Goal: Information Seeking & Learning: Find specific fact

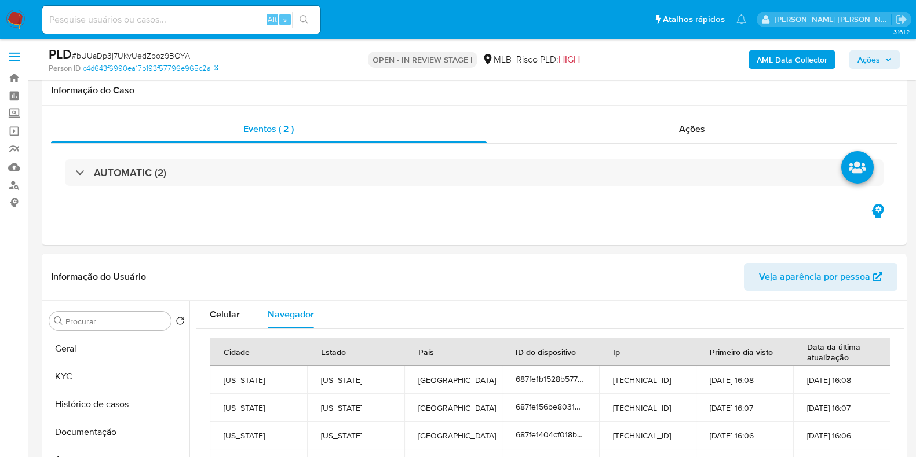
select select "10"
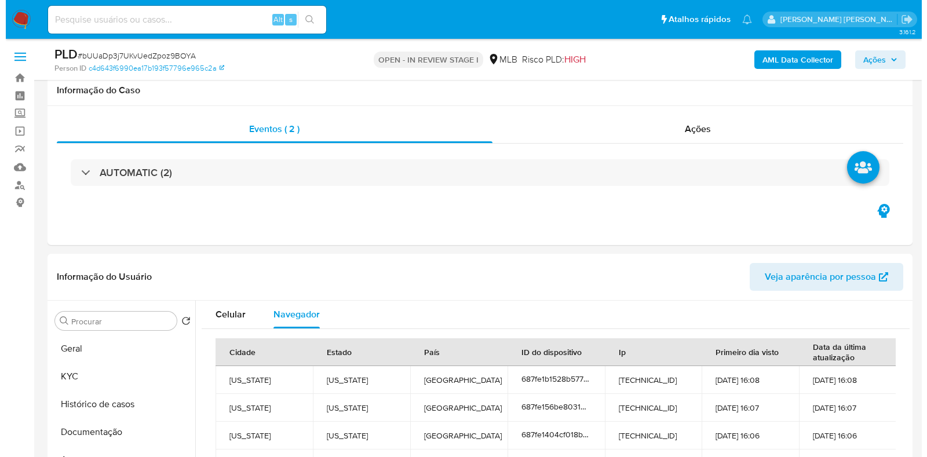
scroll to position [189, 0]
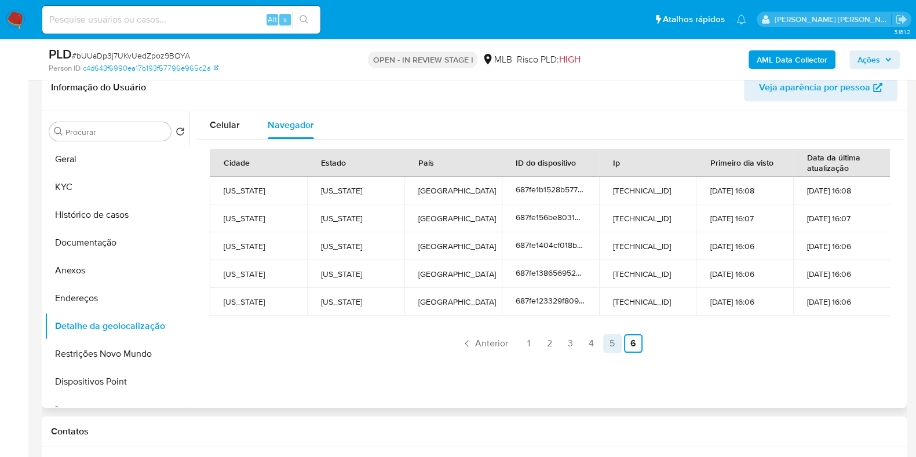
click at [606, 343] on link "5" at bounding box center [612, 343] width 19 height 19
click at [552, 337] on link "4" at bounding box center [557, 343] width 19 height 19
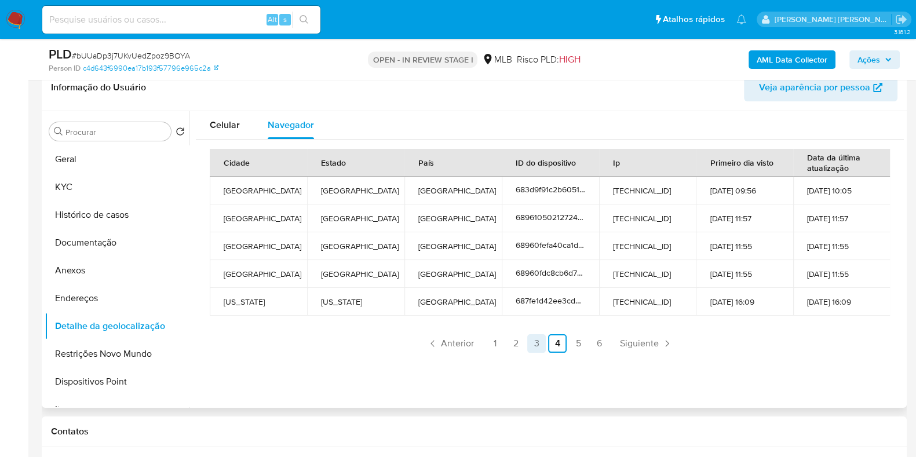
click at [533, 340] on link "3" at bounding box center [536, 343] width 19 height 19
click at [513, 340] on link "2" at bounding box center [515, 343] width 19 height 19
click at [489, 341] on link "1" at bounding box center [494, 343] width 19 height 19
drag, startPoint x: 341, startPoint y: 304, endPoint x: 319, endPoint y: 305, distance: 22.6
click at [319, 305] on td "[US_STATE]" at bounding box center [355, 302] width 97 height 28
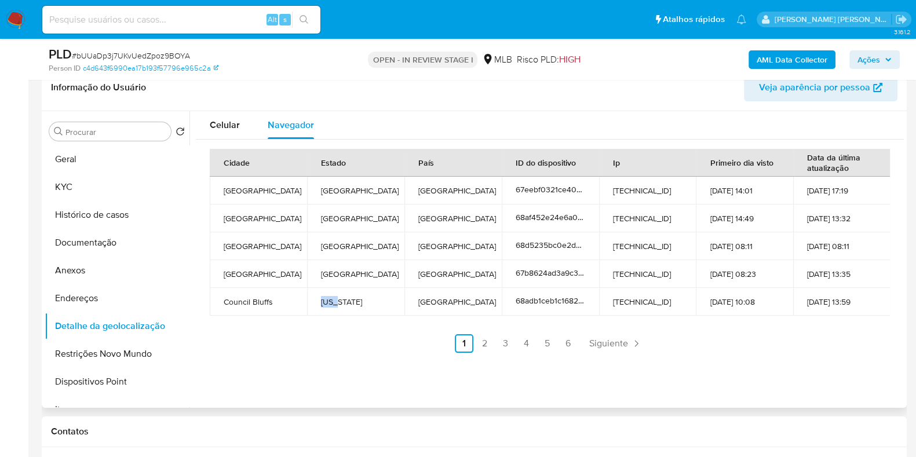
copy td "[US_STATE]"
drag, startPoint x: 270, startPoint y: 303, endPoint x: 220, endPoint y: 300, distance: 50.5
click at [220, 300] on td "Council Bluffs" at bounding box center [258, 302] width 97 height 28
copy td "Council Bluffs"
click at [484, 341] on link "2" at bounding box center [484, 343] width 19 height 19
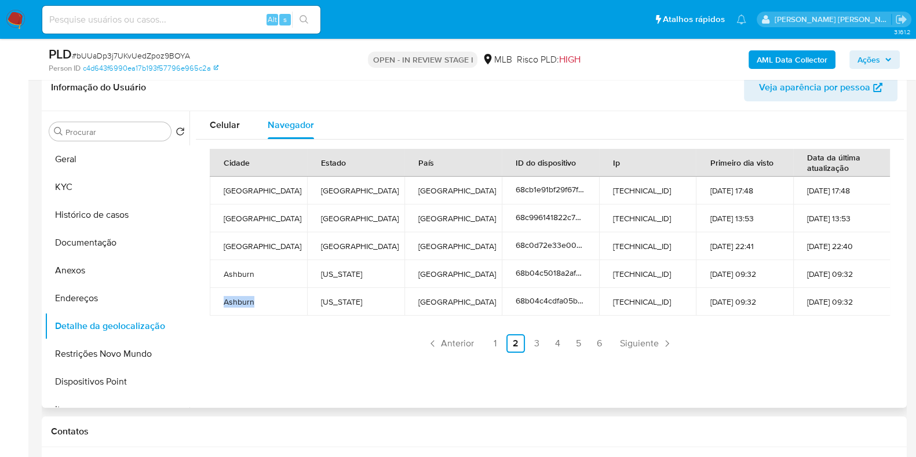
drag, startPoint x: 266, startPoint y: 302, endPoint x: 217, endPoint y: 301, distance: 49.2
click at [217, 301] on td "Ashburn" at bounding box center [258, 302] width 97 height 28
copy td "Ashburn"
click at [533, 347] on link "3" at bounding box center [536, 343] width 19 height 19
click at [550, 343] on link "4" at bounding box center [557, 343] width 19 height 19
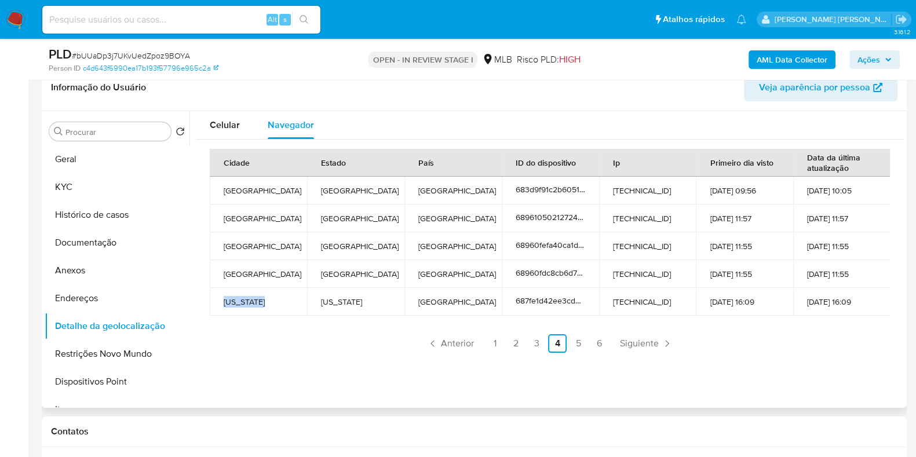
drag, startPoint x: 280, startPoint y: 300, endPoint x: 225, endPoint y: 299, distance: 55.0
click at [225, 299] on td "[US_STATE]" at bounding box center [258, 302] width 97 height 28
copy td "[US_STATE]"
click at [569, 345] on link "5" at bounding box center [578, 343] width 19 height 19
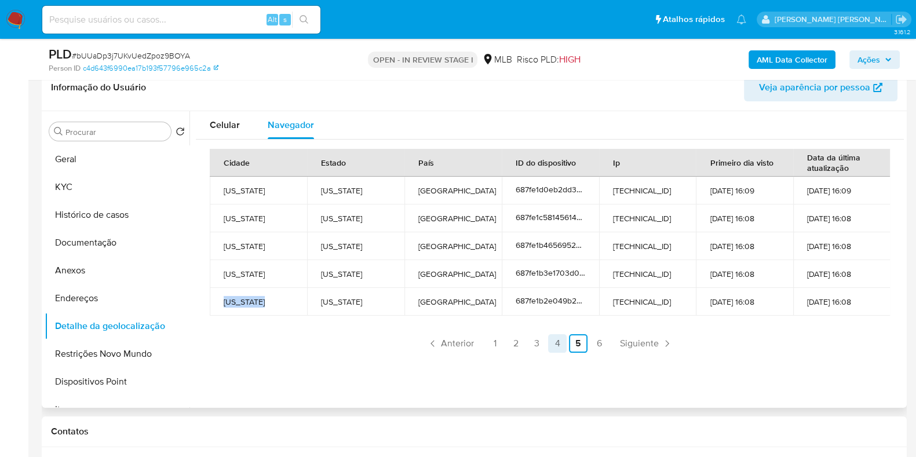
click at [554, 347] on link "4" at bounding box center [557, 343] width 19 height 19
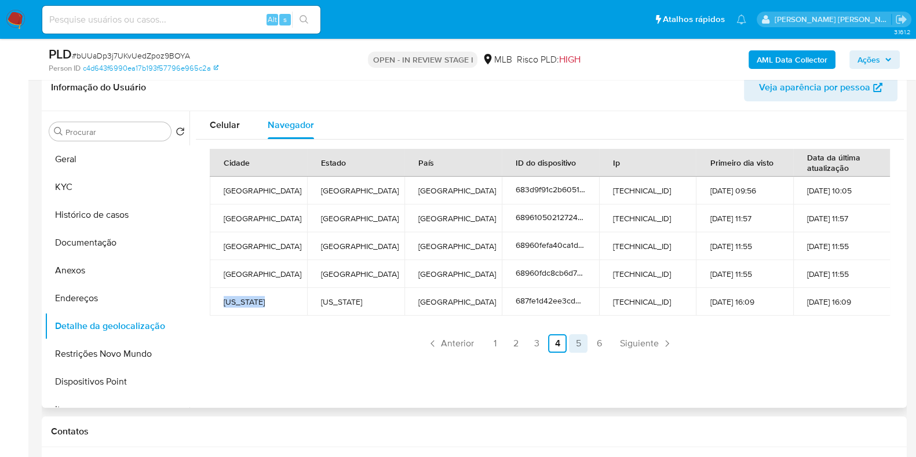
click at [573, 345] on link "5" at bounding box center [578, 343] width 19 height 19
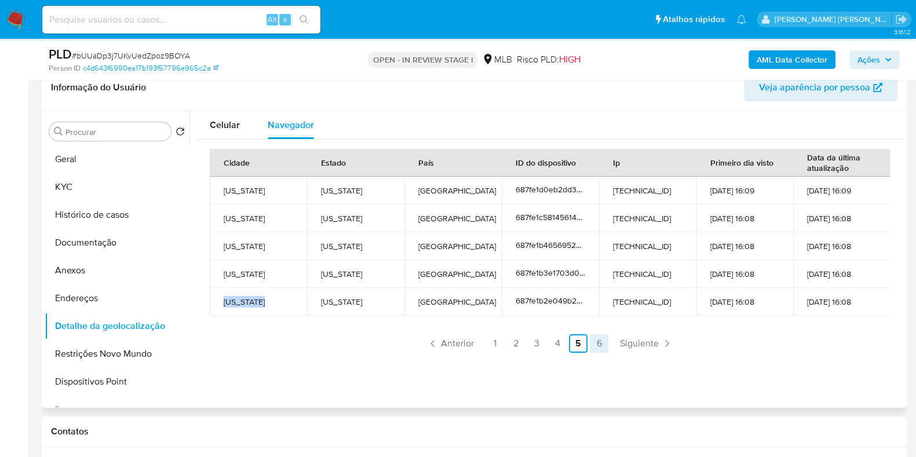
click at [597, 341] on link "6" at bounding box center [599, 343] width 19 height 19
click at [594, 189] on td "687fe1b1528b5775351cd603" at bounding box center [550, 191] width 97 height 28
click at [559, 188] on span "687fe1b1528b5775351cd603" at bounding box center [566, 190] width 102 height 12
click at [577, 189] on icon at bounding box center [581, 188] width 8 height 8
click at [605, 342] on link "5" at bounding box center [612, 343] width 19 height 19
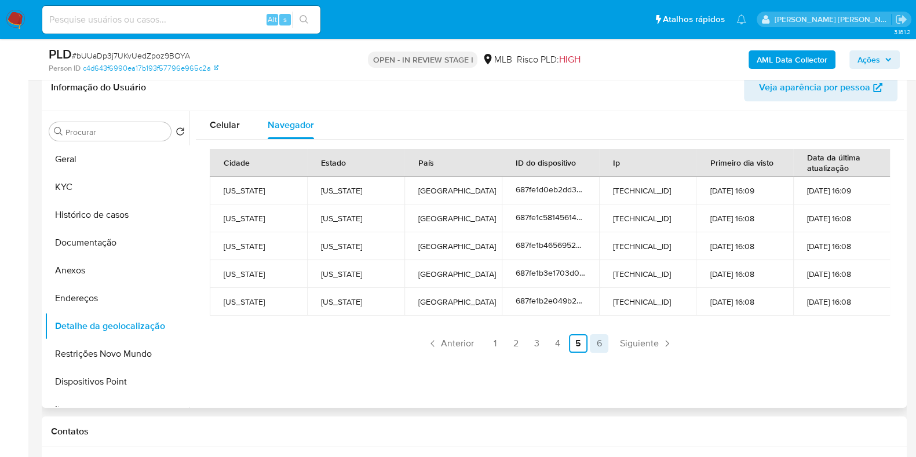
click at [598, 343] on link "6" at bounding box center [599, 343] width 19 height 19
click at [592, 349] on link "4" at bounding box center [591, 343] width 19 height 19
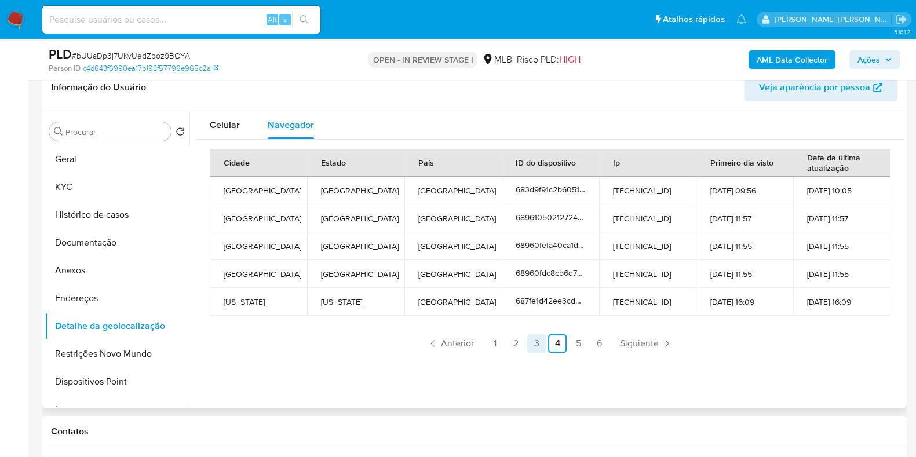
click at [535, 342] on link "3" at bounding box center [536, 343] width 19 height 19
click at [512, 343] on link "2" at bounding box center [515, 343] width 19 height 19
click at [491, 349] on link "1" at bounding box center [494, 343] width 19 height 19
click at [127, 247] on button "Documentação" at bounding box center [113, 243] width 136 height 28
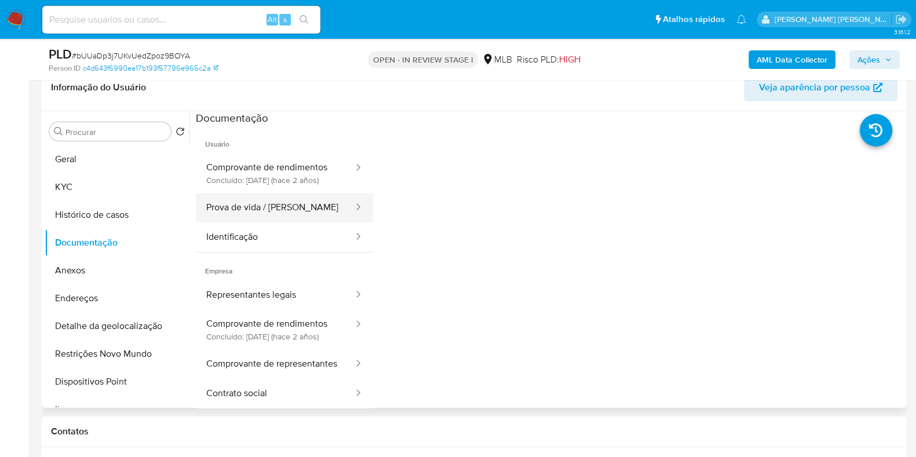
click at [300, 213] on button "Prova de vida / [PERSON_NAME]" at bounding box center [275, 208] width 159 height 30
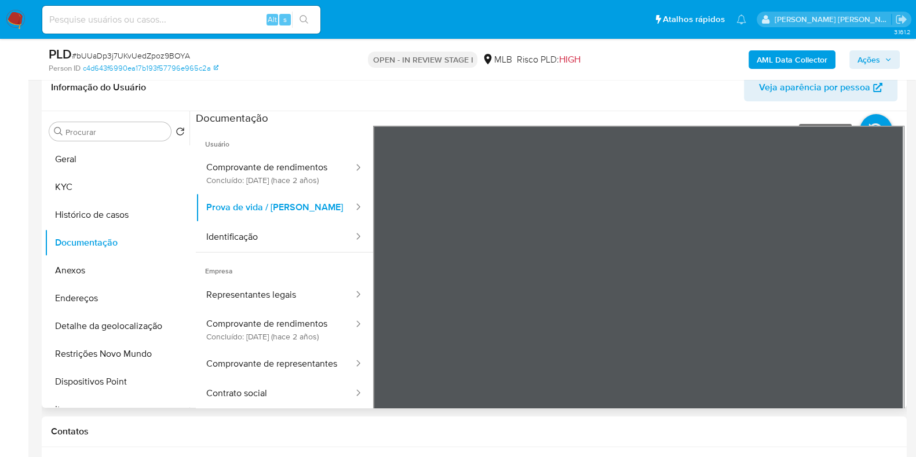
click at [870, 119] on icon at bounding box center [875, 130] width 32 height 32
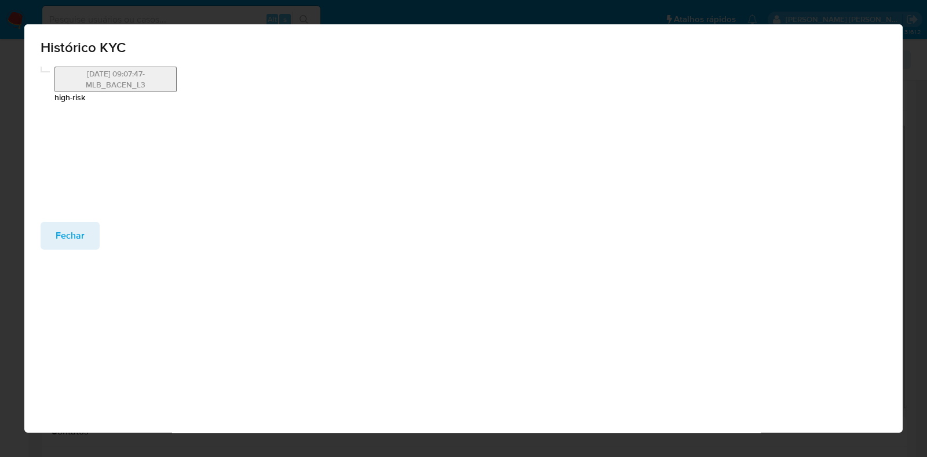
click at [133, 84] on button "[DATE] 09:07:47-MLB_BACEN_L3" at bounding box center [115, 79] width 122 height 25
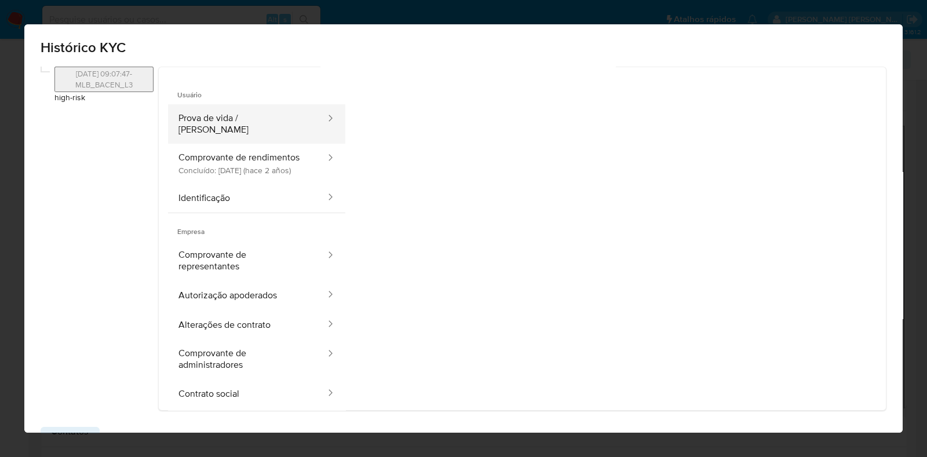
click at [263, 123] on button "Prova de vida / [PERSON_NAME]" at bounding box center [247, 123] width 159 height 39
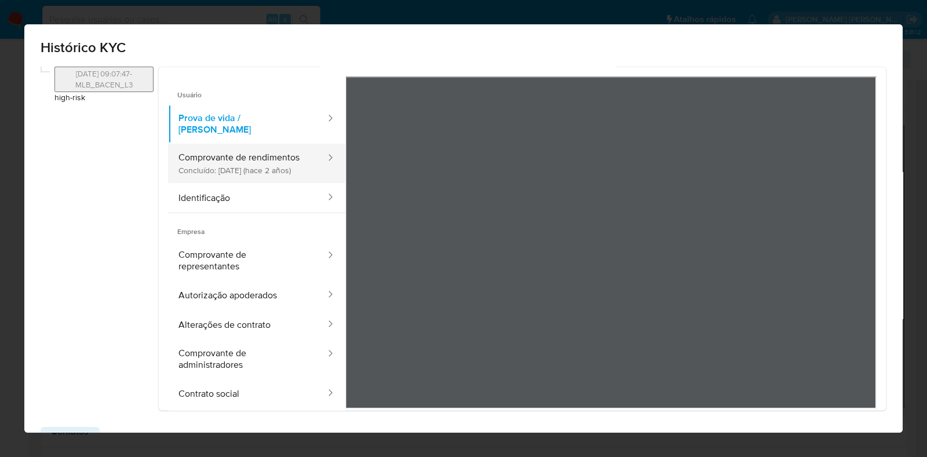
click at [230, 156] on button "Comprovante de rendimentos Concluído: [DATE] (hace 2 años)" at bounding box center [247, 163] width 159 height 39
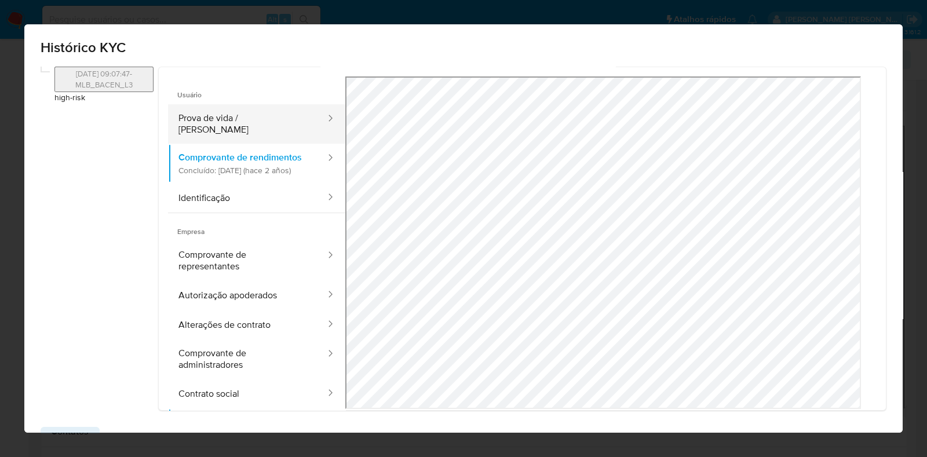
click at [224, 116] on button "Prova de vida / [PERSON_NAME]" at bounding box center [247, 123] width 159 height 39
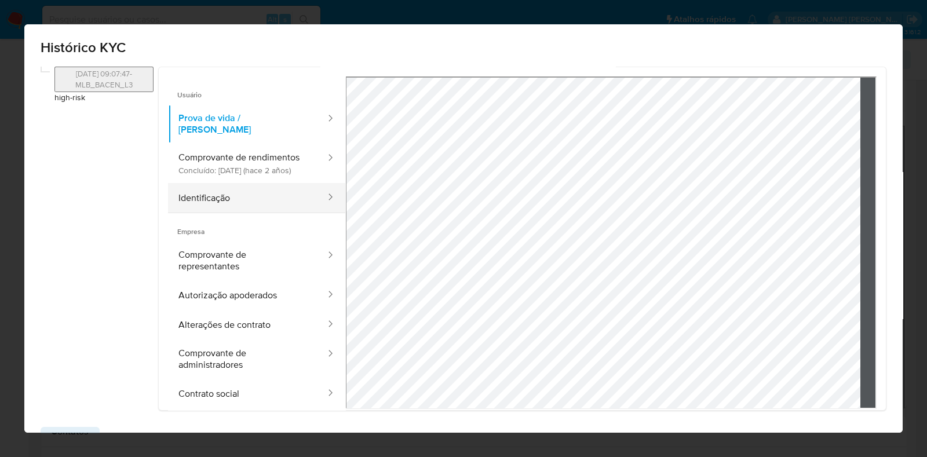
click at [237, 207] on button "Identificação" at bounding box center [247, 198] width 159 height 30
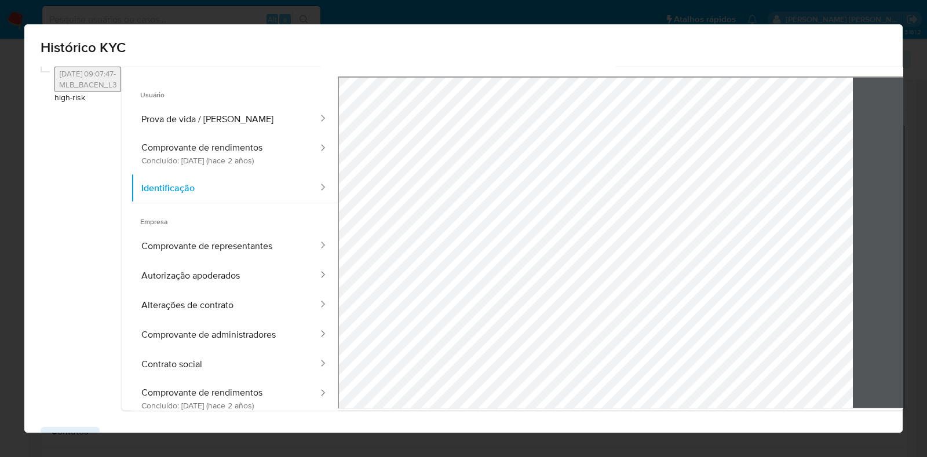
click at [470, 33] on div "Histórico KYC [DATE] 09:07:47-MLB_BACEN_L3 high-risk Usuário Prova de vida / Se…" at bounding box center [463, 228] width 878 height 408
click at [557, 74] on div "Usuário Prova de vida / Selfie Comprovante de rendimentos Concluído: [DATE] (ha…" at bounding box center [544, 238] width 844 height 343
click at [915, 237] on icon at bounding box center [942, 241] width 23 height 23
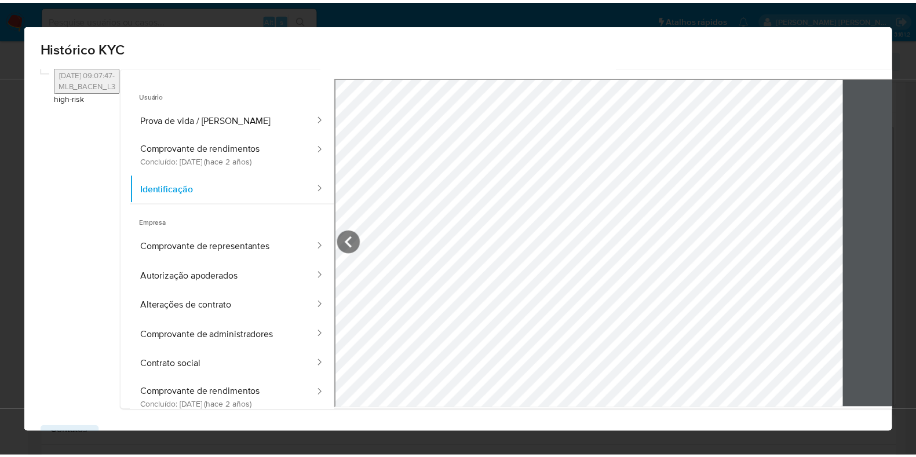
scroll to position [38, 0]
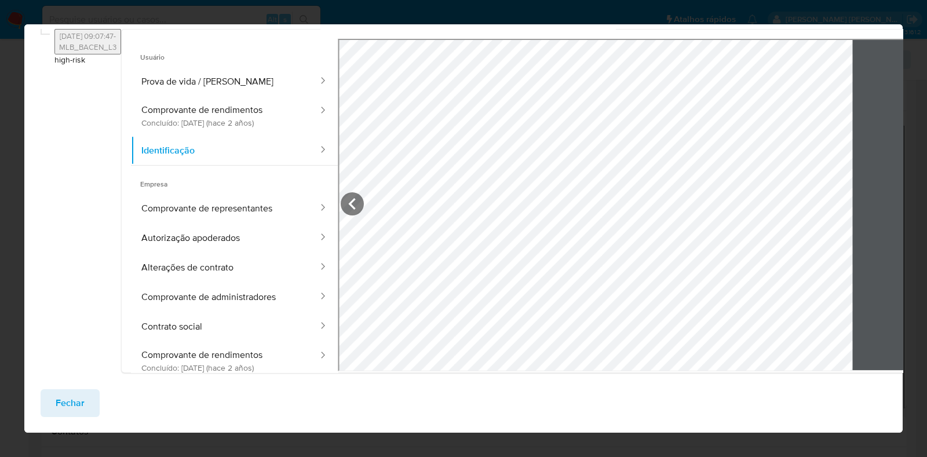
click at [77, 401] on span "Fechar" at bounding box center [70, 402] width 29 height 25
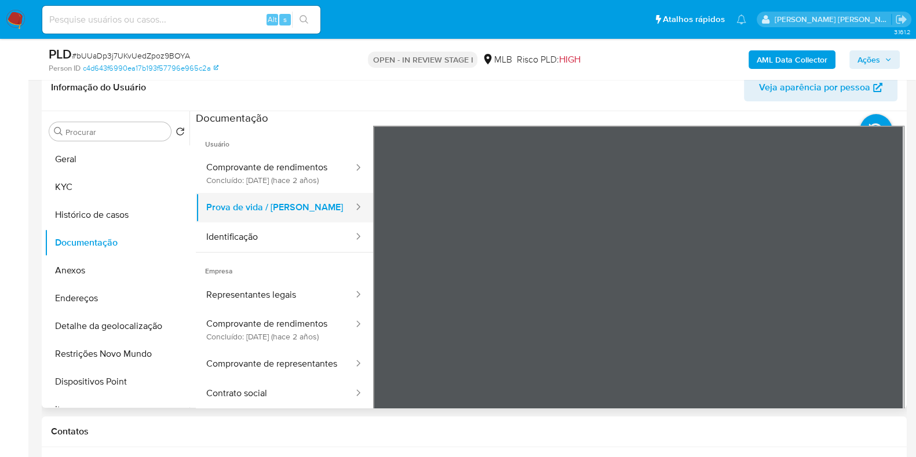
click at [269, 212] on button "Prova de vida / [PERSON_NAME]" at bounding box center [275, 208] width 159 height 30
click at [266, 243] on button "Identificação" at bounding box center [275, 237] width 159 height 30
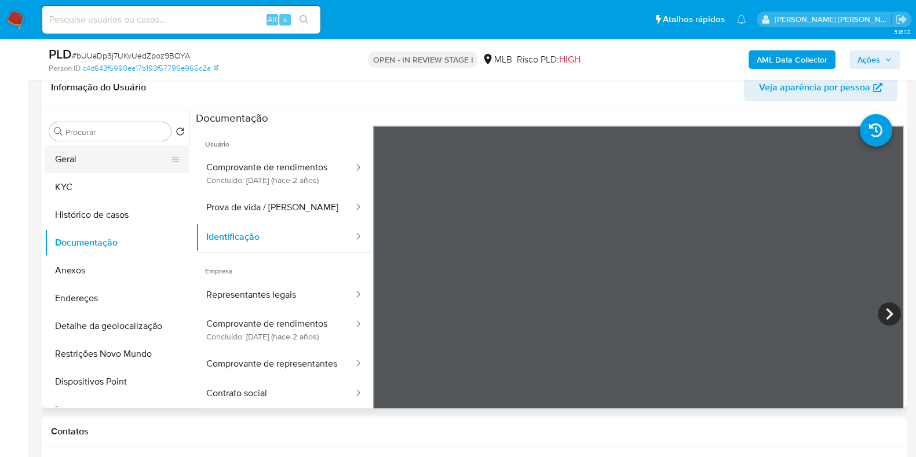
click at [129, 158] on button "Geral" at bounding box center [113, 159] width 136 height 28
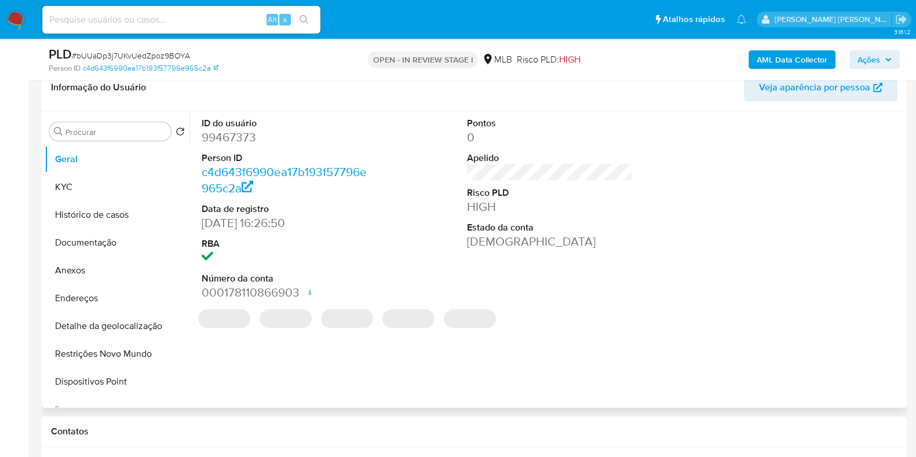
click at [230, 142] on dd "99467373" at bounding box center [285, 137] width 166 height 16
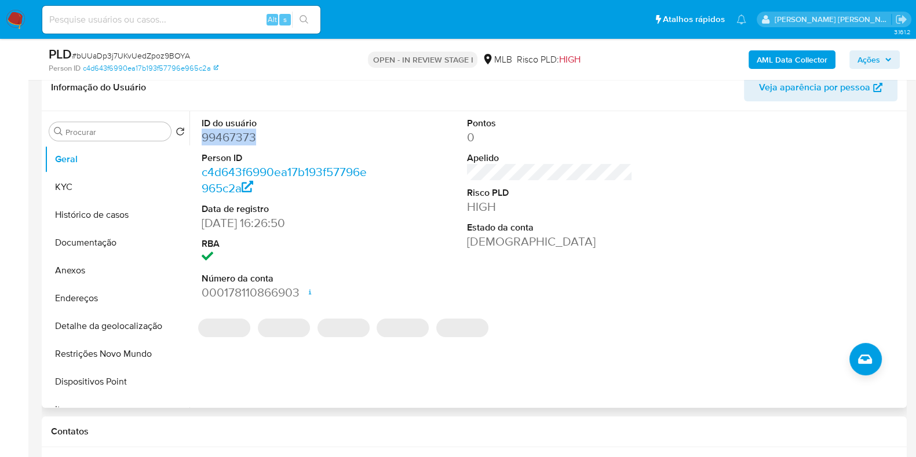
click at [230, 142] on dd "99467373" at bounding box center [285, 137] width 166 height 16
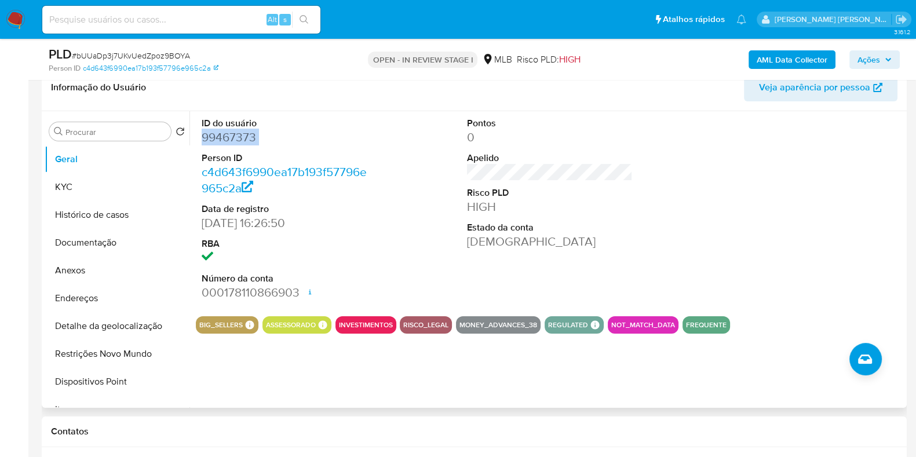
copy dd "99467373"
click at [262, 297] on dd "000178110866903 Data de abertura [DATE] 01:55 Status ACTIVE" at bounding box center [285, 292] width 166 height 16
copy dd "000178110866903"
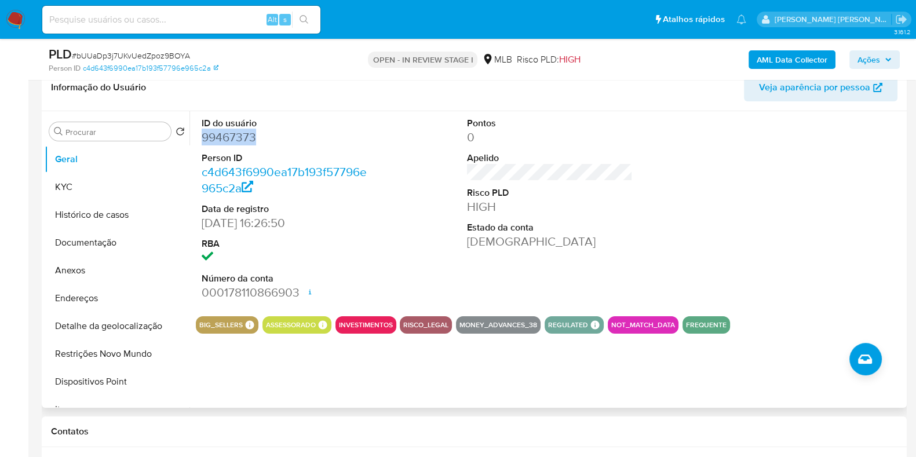
drag, startPoint x: 257, startPoint y: 138, endPoint x: 194, endPoint y: 134, distance: 62.7
click at [194, 134] on div "ID do usuário 99467373 Person ID c4d643f6990ea17b193f57796e965c2a Data de regis…" at bounding box center [546, 259] width 714 height 297
copy dd "99467373"
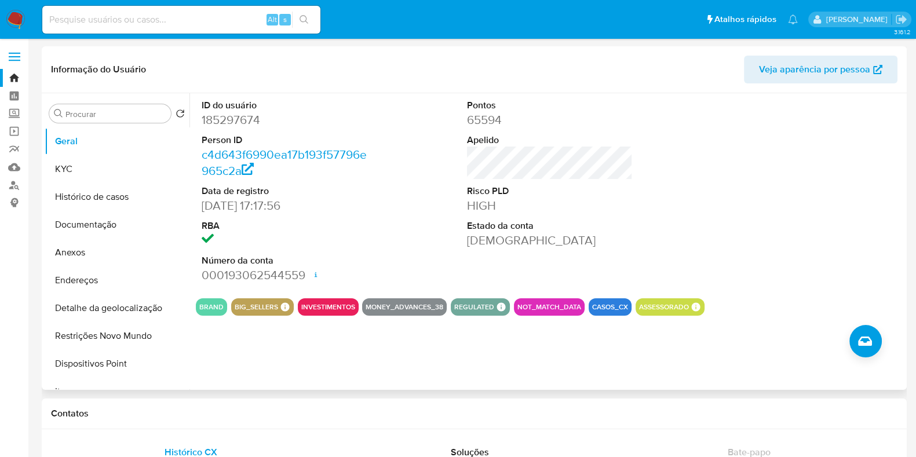
click at [224, 129] on dl "ID do usuário 185297674 Person ID c4d643f6990ea17b193f57796e965c2a Data de regi…" at bounding box center [285, 191] width 166 height 184
click at [221, 119] on dd "185297674" at bounding box center [285, 120] width 166 height 16
copy dd "185297674"
click at [258, 279] on dd "000193062544559 Data de abertura [DATE] 13:05 Status ACTIVE" at bounding box center [285, 275] width 166 height 16
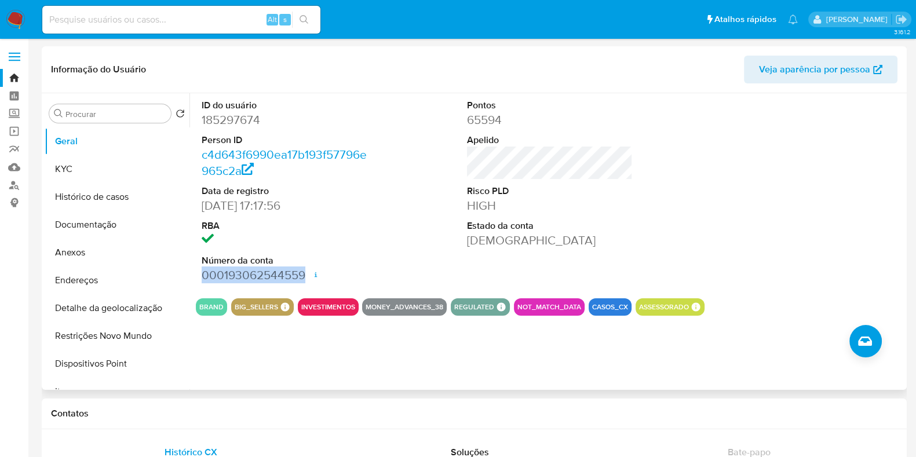
click at [258, 279] on dd "000193062544559 Data de abertura [DATE] 13:05 Status ACTIVE" at bounding box center [285, 275] width 166 height 16
copy dd "000193062544559"
click at [114, 169] on button "KYC" at bounding box center [113, 169] width 136 height 28
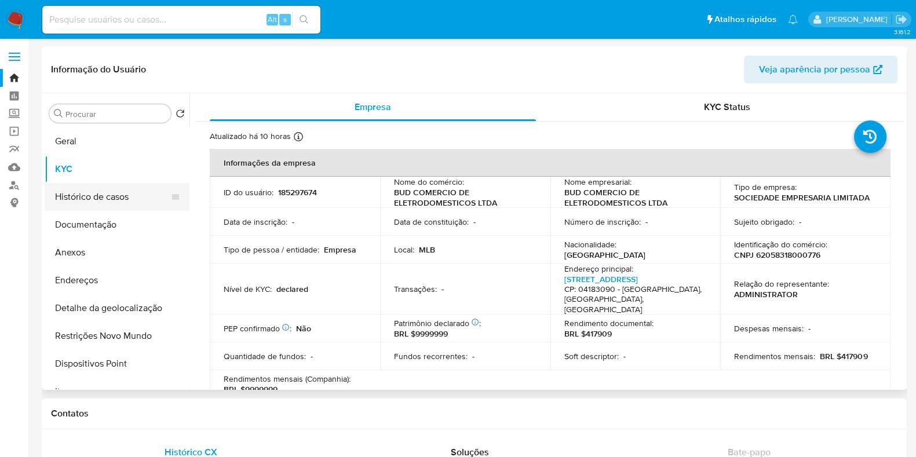
click at [116, 193] on button "Histórico de casos" at bounding box center [113, 197] width 136 height 28
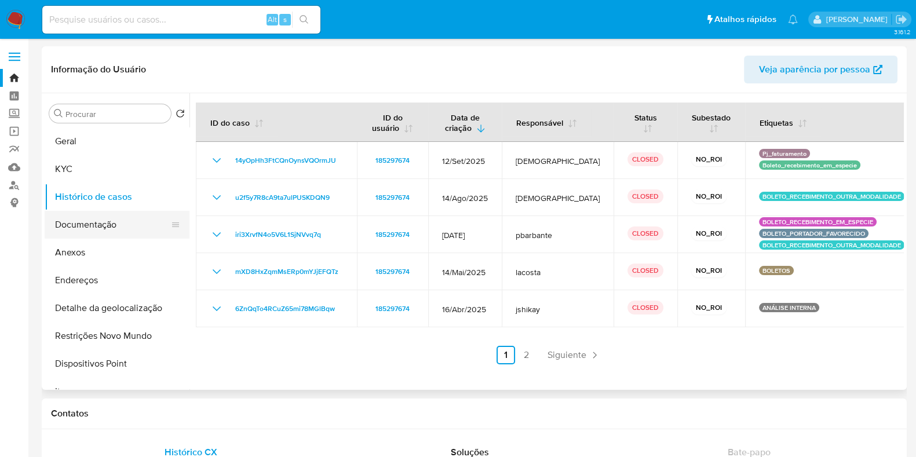
click at [113, 231] on button "Documentação" at bounding box center [113, 225] width 136 height 28
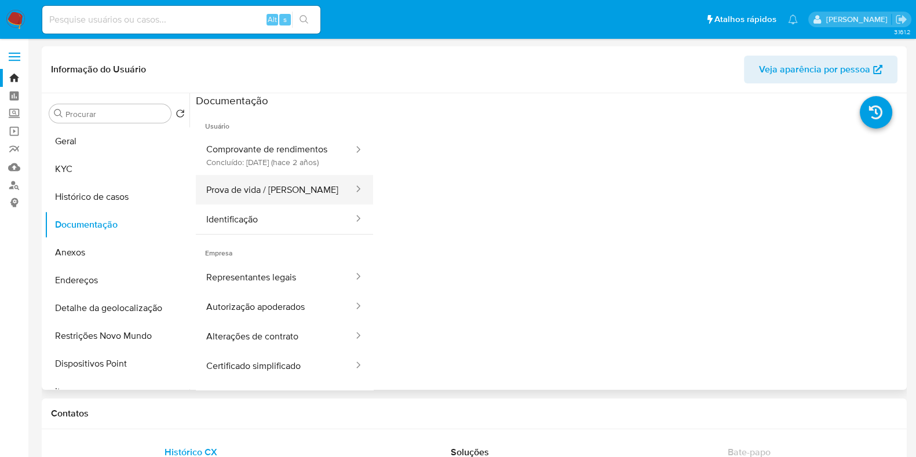
click at [268, 199] on button "Prova de vida / [PERSON_NAME]" at bounding box center [275, 190] width 159 height 30
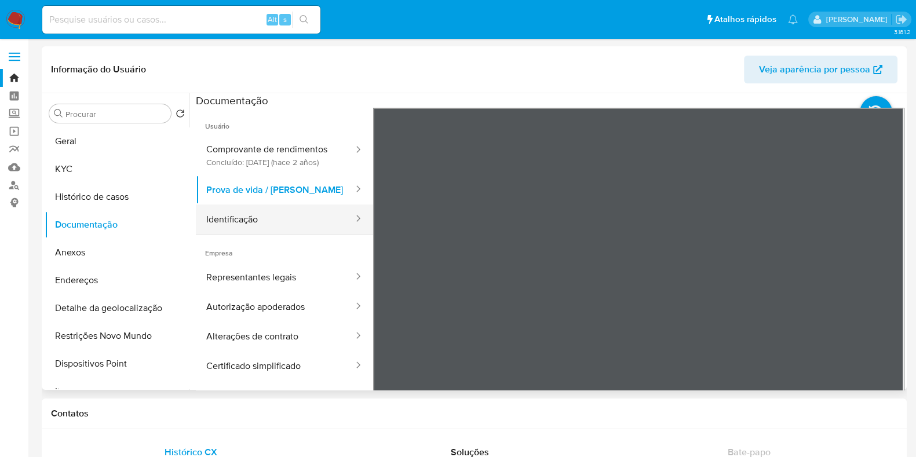
click at [263, 229] on button "Identificação" at bounding box center [275, 219] width 159 height 30
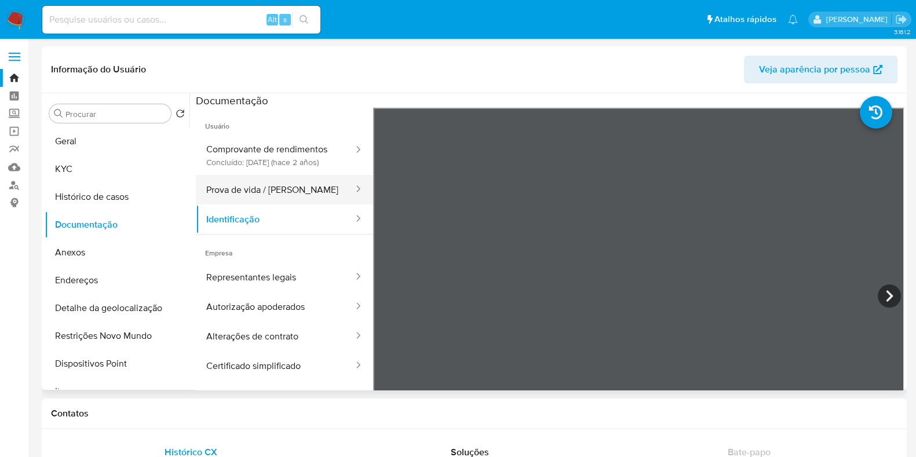
click at [283, 198] on button "Prova de vida / [PERSON_NAME]" at bounding box center [275, 190] width 159 height 30
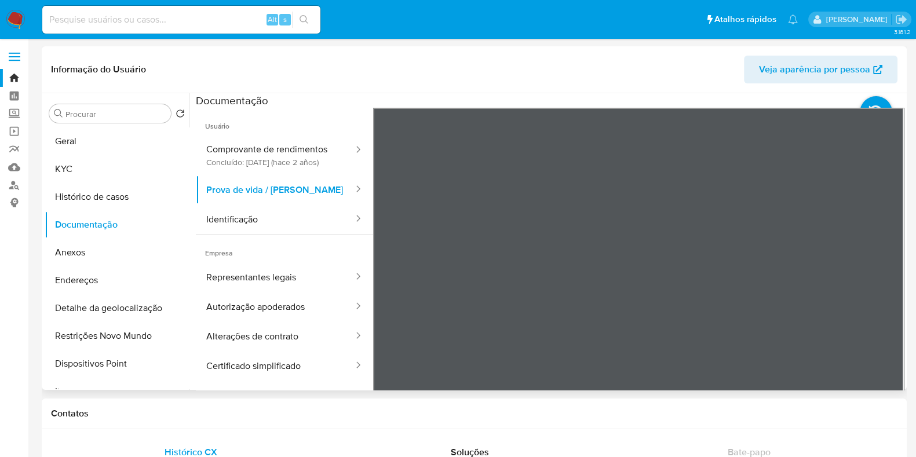
click at [866, 95] on li at bounding box center [887, 107] width 56 height 50
click at [866, 99] on icon at bounding box center [875, 112] width 32 height 32
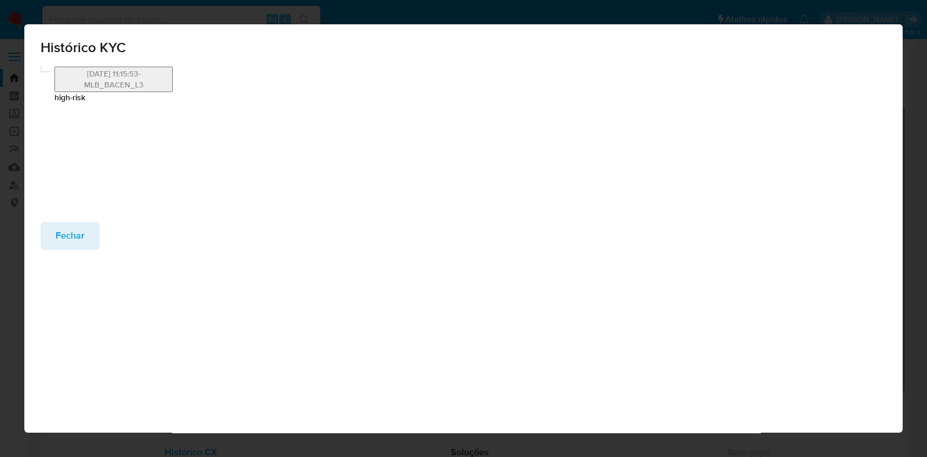
click at [93, 80] on button "15/03/2024 11:15:53-MLB_BACEN_L3" at bounding box center [113, 79] width 118 height 25
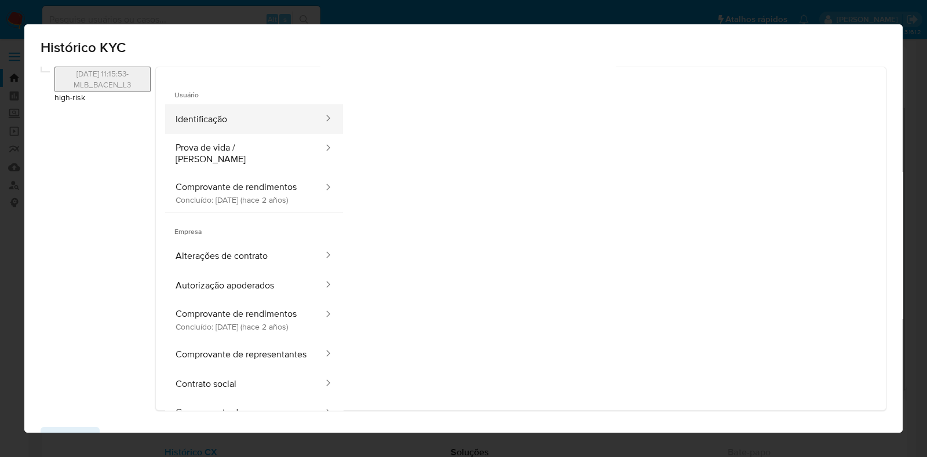
click at [254, 124] on button "Identificação" at bounding box center [244, 119] width 159 height 30
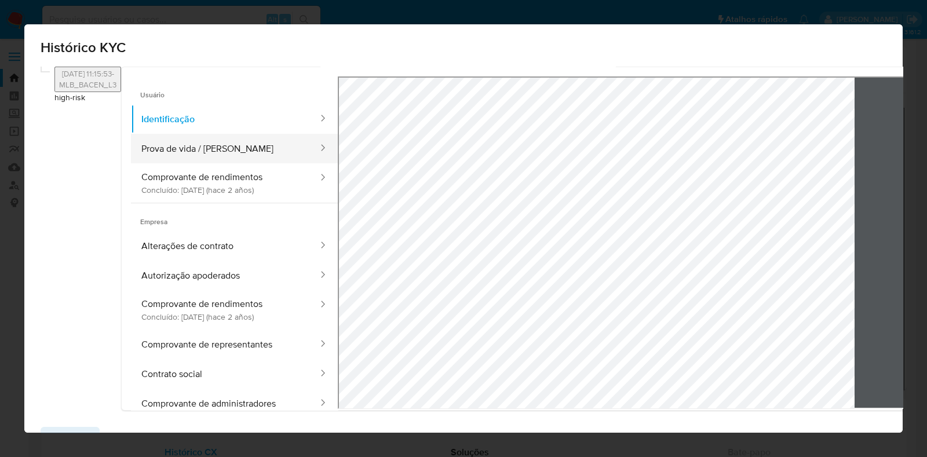
click at [286, 156] on button "Prova de vida / [PERSON_NAME]" at bounding box center [225, 149] width 188 height 30
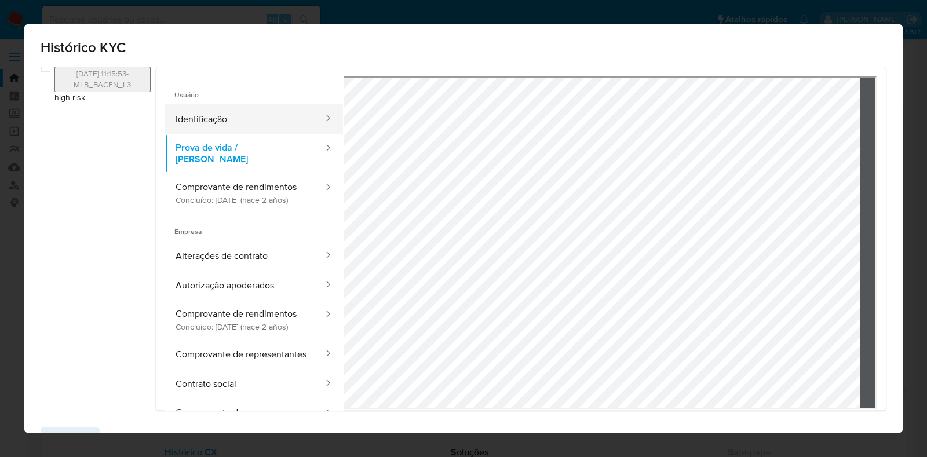
click at [254, 123] on button "Identificação" at bounding box center [244, 119] width 159 height 30
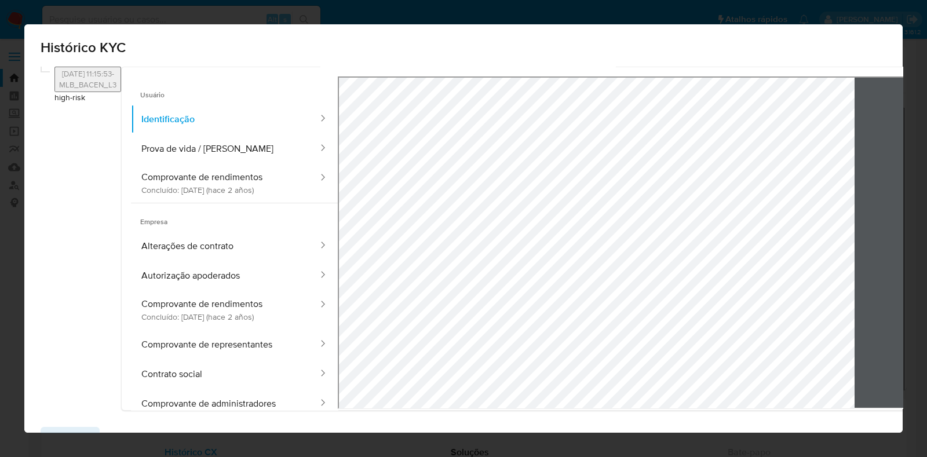
click at [915, 239] on icon at bounding box center [942, 241] width 23 height 23
click at [360, 244] on icon at bounding box center [352, 241] width 23 height 23
click at [245, 148] on button "Prova de vida / [PERSON_NAME]" at bounding box center [225, 149] width 188 height 30
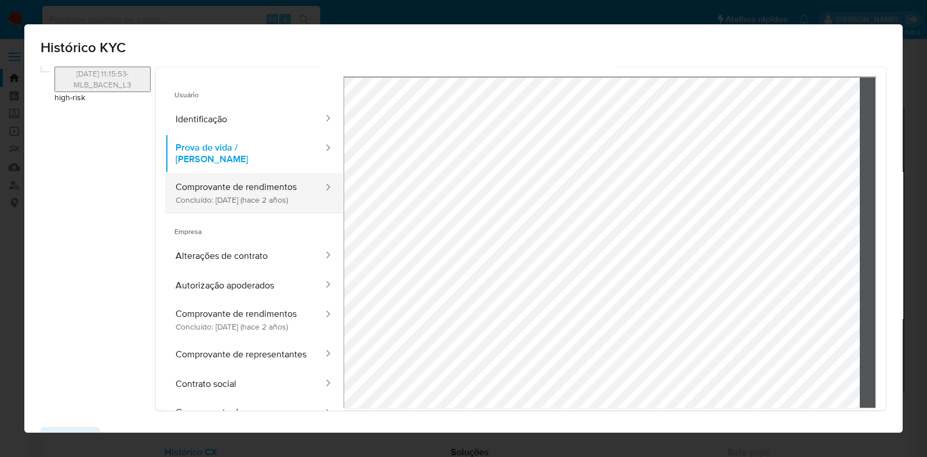
click at [246, 203] on button "Comprovante de rendimentos Concluído: 31/01/2024 (hace 2 años)" at bounding box center [244, 192] width 159 height 39
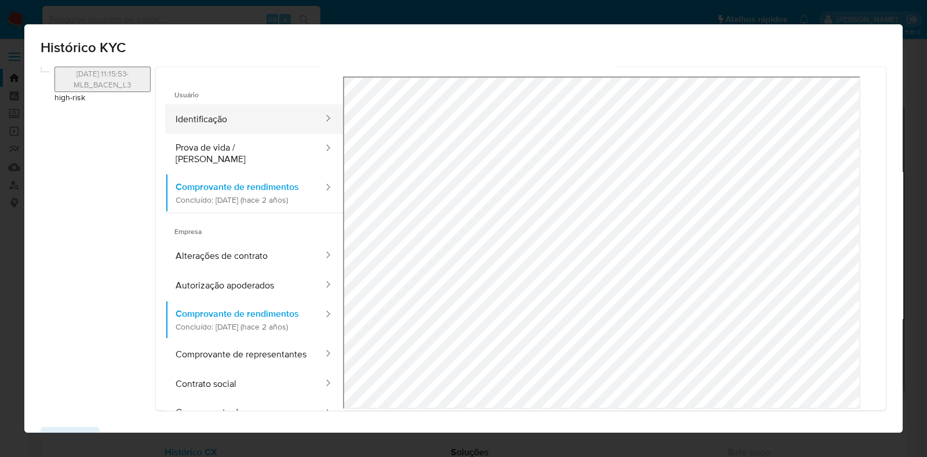
click at [238, 118] on button "Identificação" at bounding box center [244, 119] width 159 height 30
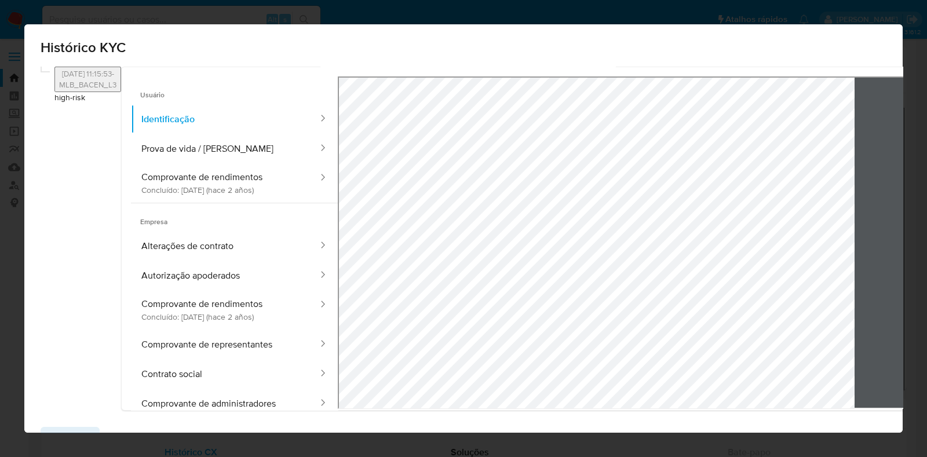
click at [915, 233] on icon at bounding box center [942, 241] width 23 height 23
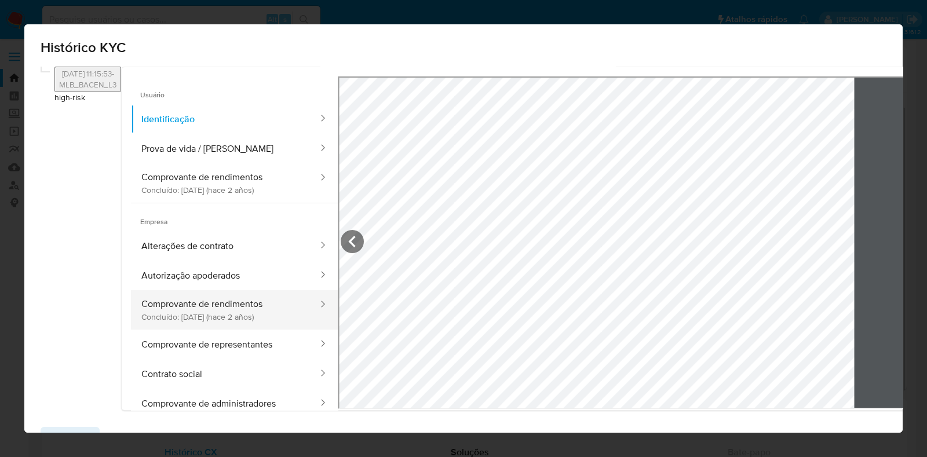
click at [232, 329] on button "Comprovante de rendimentos Concluído: 31/01/2024 (hace 2 años)" at bounding box center [225, 309] width 188 height 39
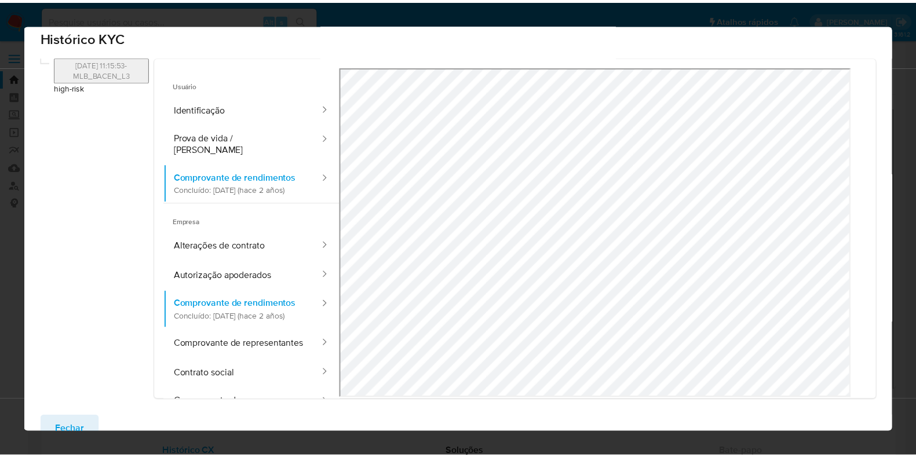
scroll to position [38, 0]
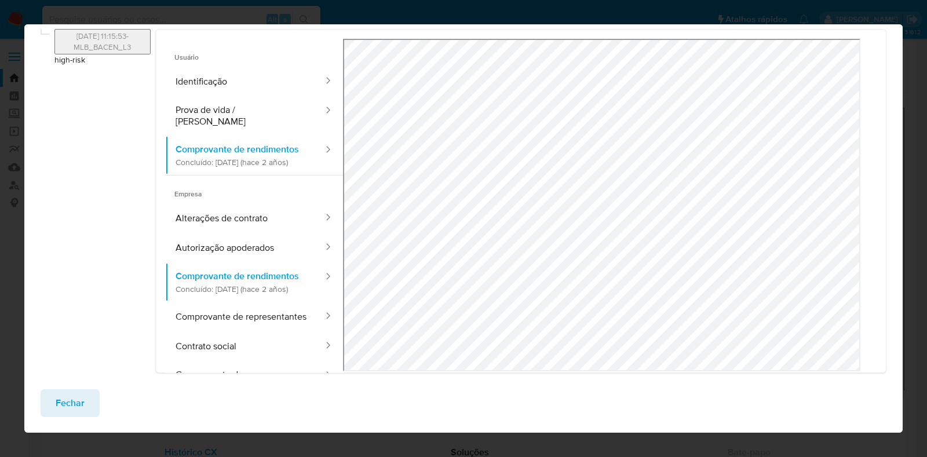
click at [71, 409] on span "Fechar" at bounding box center [70, 402] width 29 height 25
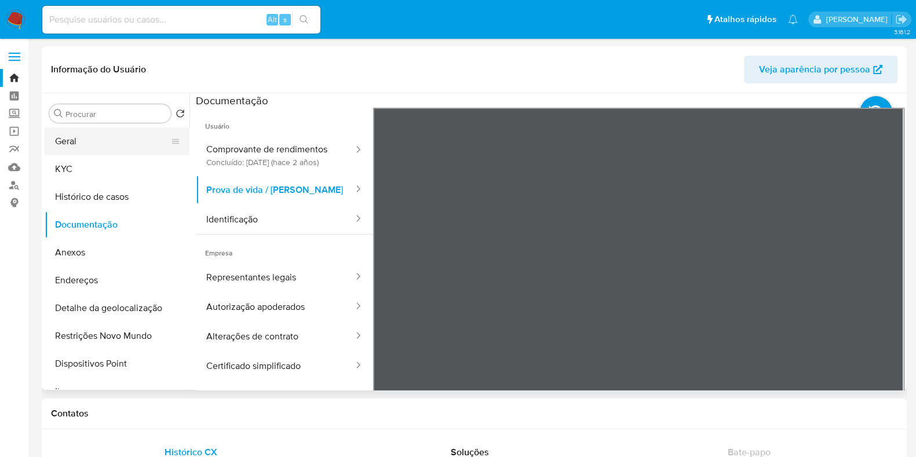
click at [130, 131] on button "Geral" at bounding box center [113, 141] width 136 height 28
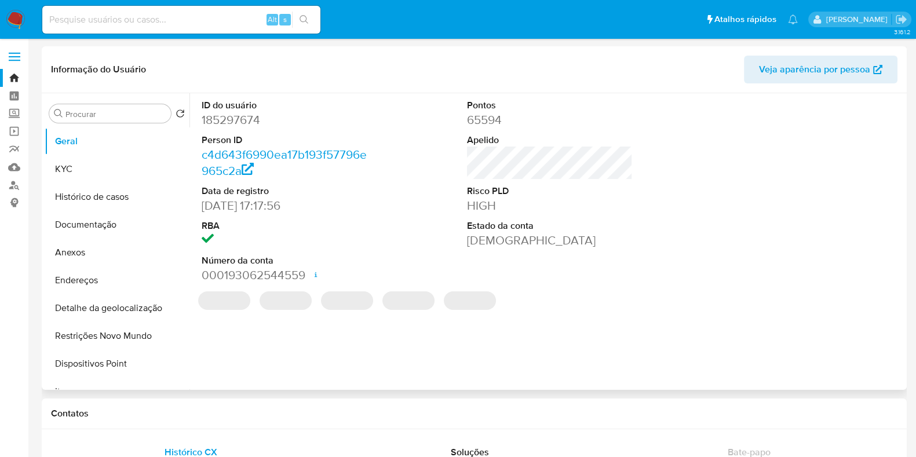
click at [283, 276] on dd "000193062544559 Data de abertura 30/10/2020 13:05 Status ACTIVE" at bounding box center [285, 275] width 166 height 16
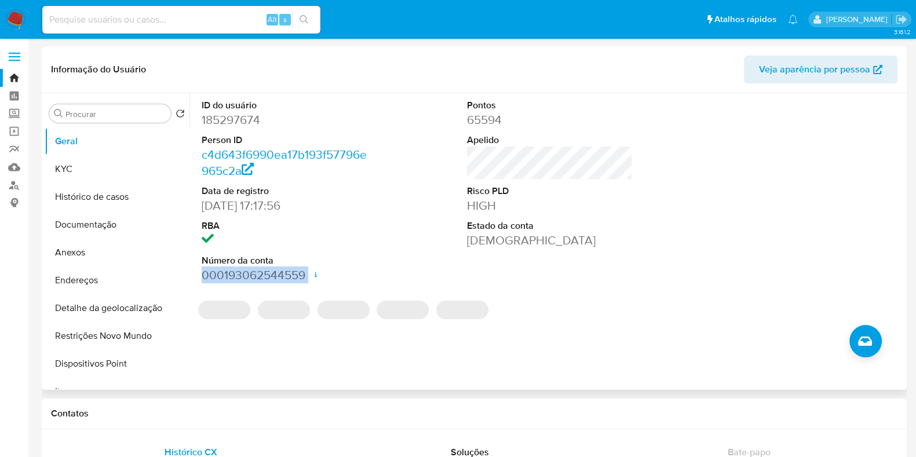
click at [283, 276] on dd "000193062544559 Data de abertura 30/10/2020 13:05 Status ACTIVE" at bounding box center [285, 275] width 166 height 16
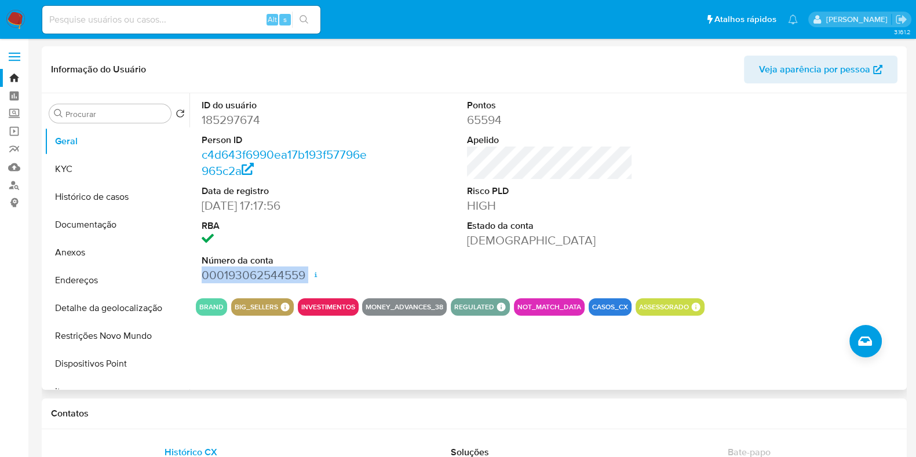
copy dd "000193062544559"
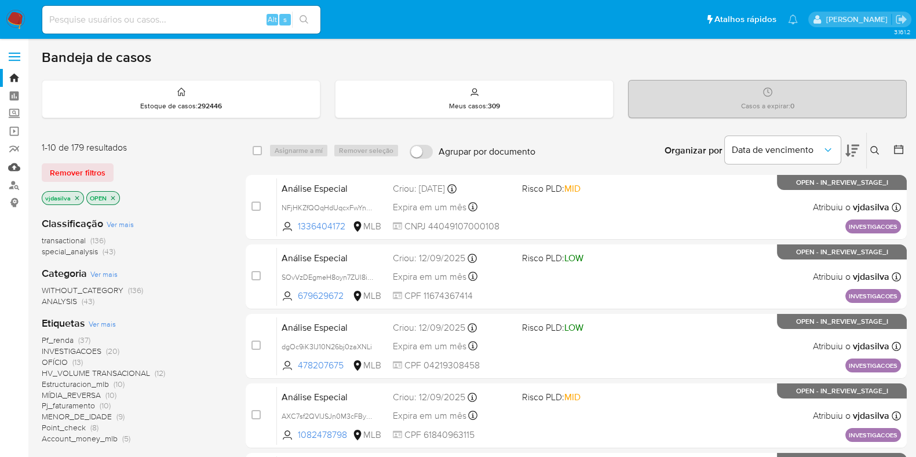
click at [14, 162] on link "Mulan" at bounding box center [69, 167] width 138 height 18
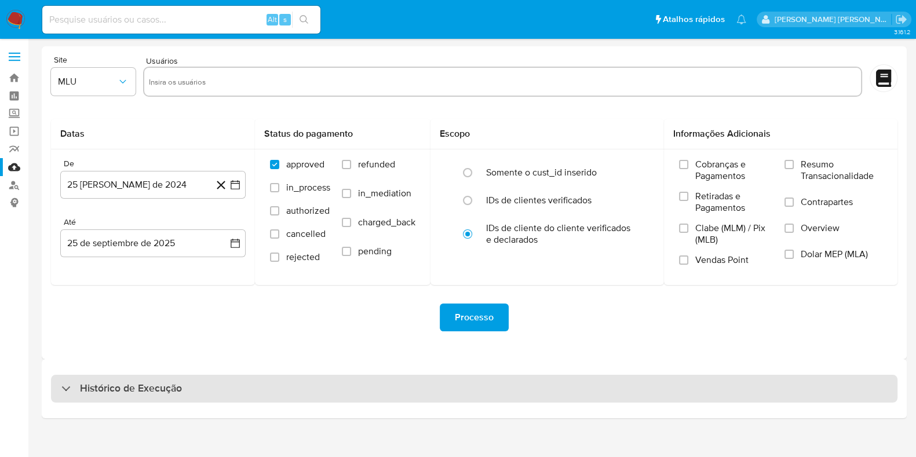
click at [262, 380] on div "Histórico de Execução" at bounding box center [474, 389] width 846 height 28
select select "10"
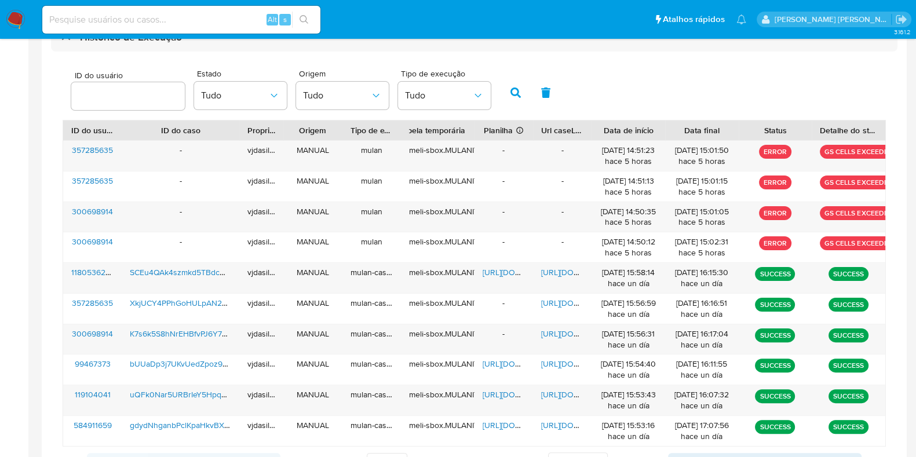
scroll to position [352, 0]
